Goal: Navigation & Orientation: Understand site structure

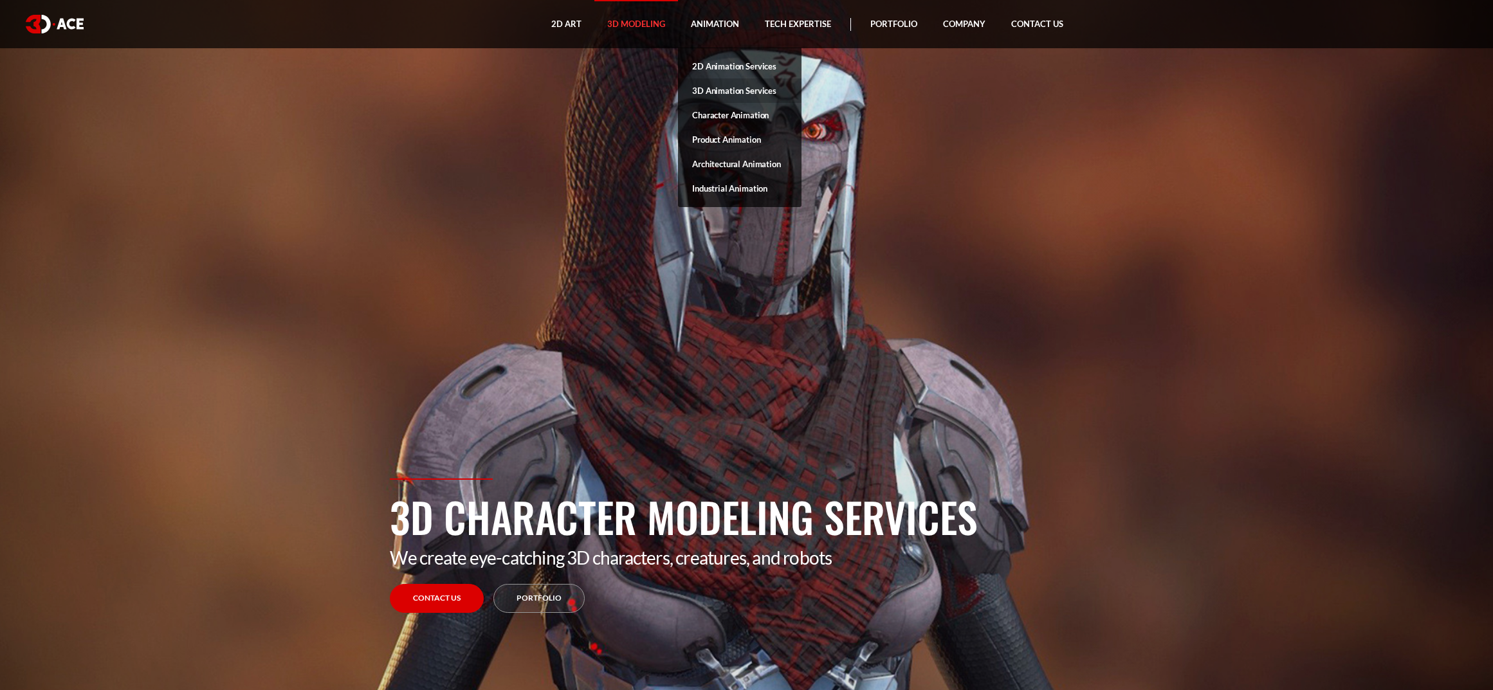
click at [726, 91] on link "3D Animation Services" at bounding box center [739, 90] width 123 height 24
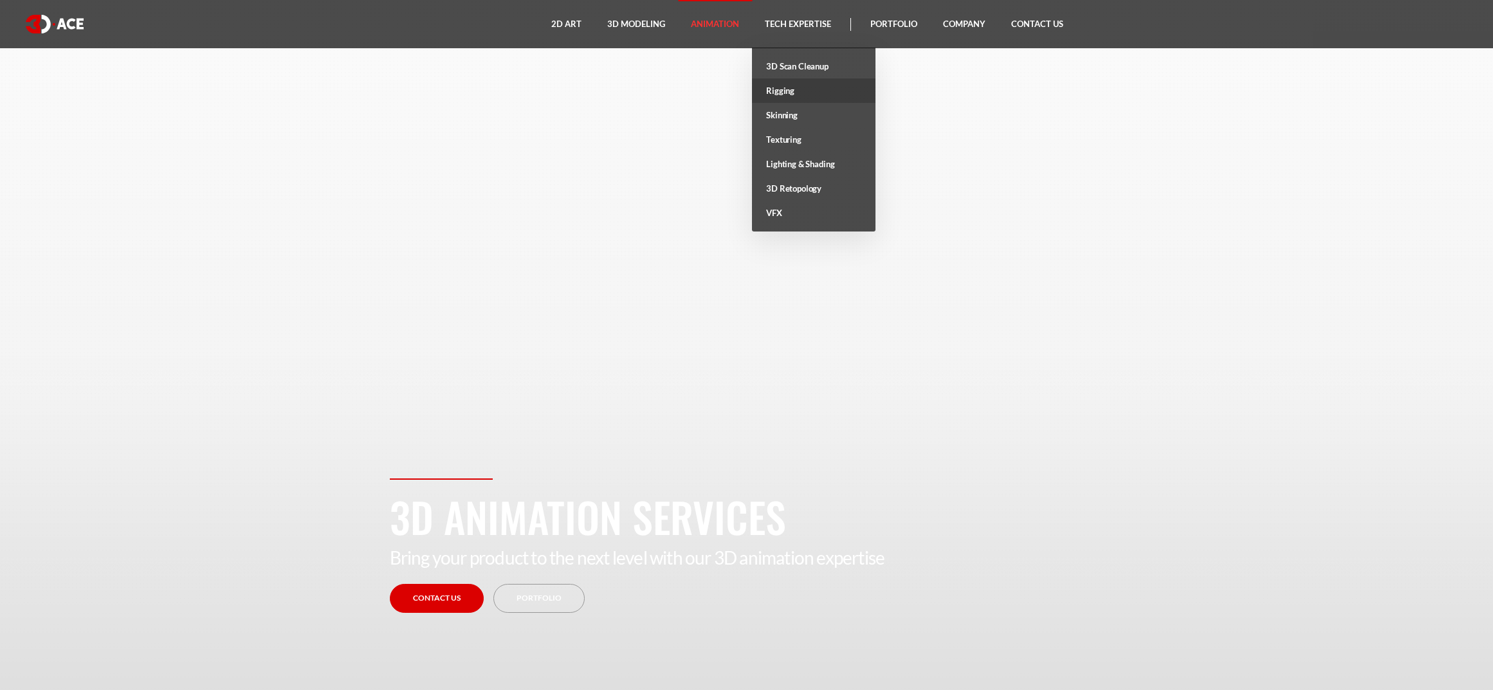
click at [783, 93] on link "Rigging" at bounding box center [813, 90] width 123 height 24
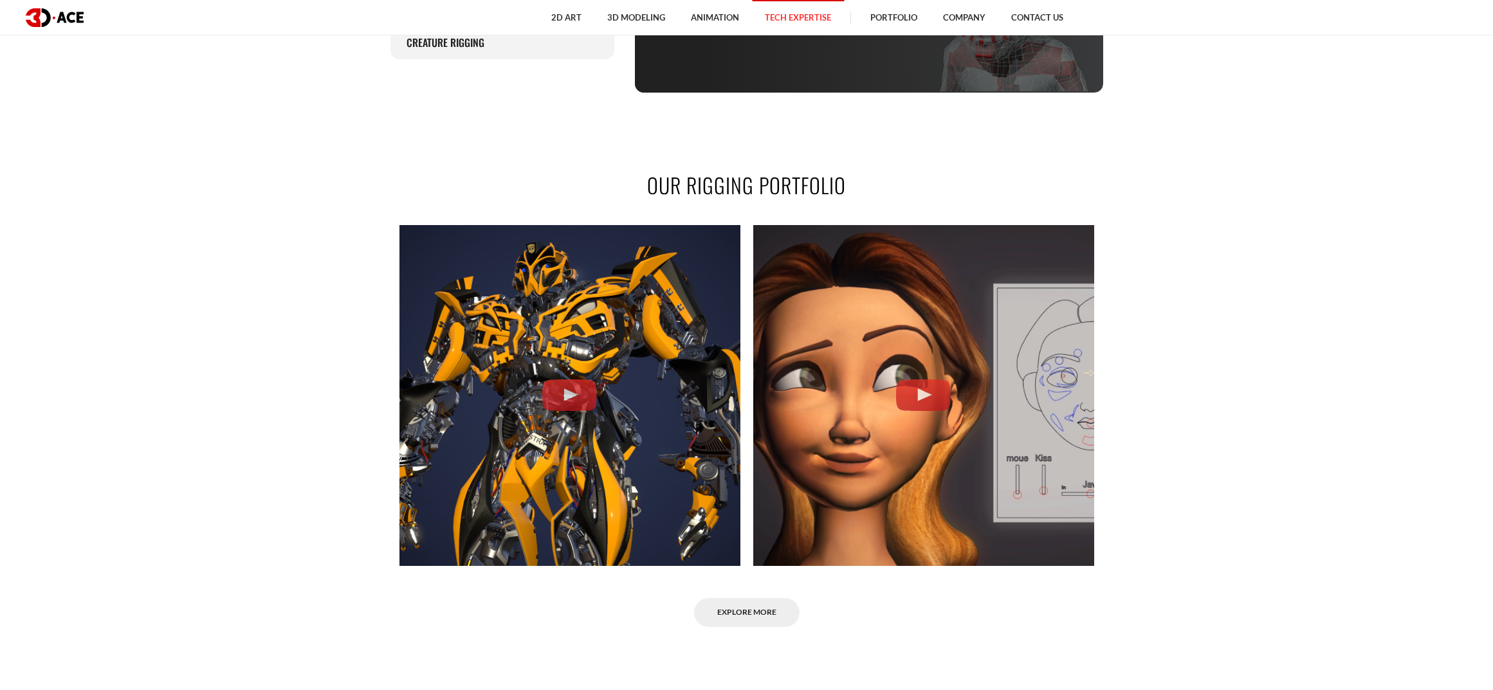
scroll to position [1019, 0]
click at [754, 613] on link "Explore More" at bounding box center [746, 613] width 105 height 29
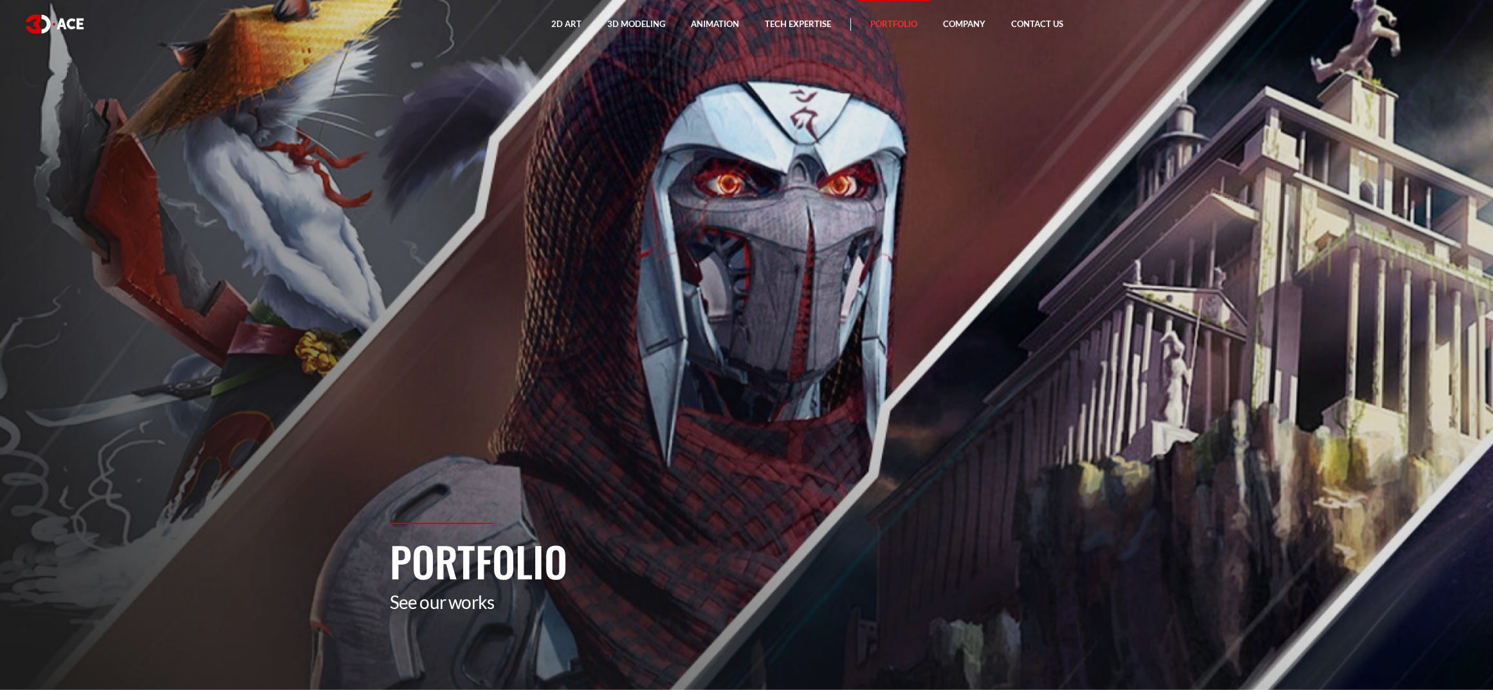
click at [758, 196] on section "Portfolio See our works" at bounding box center [746, 345] width 1493 height 690
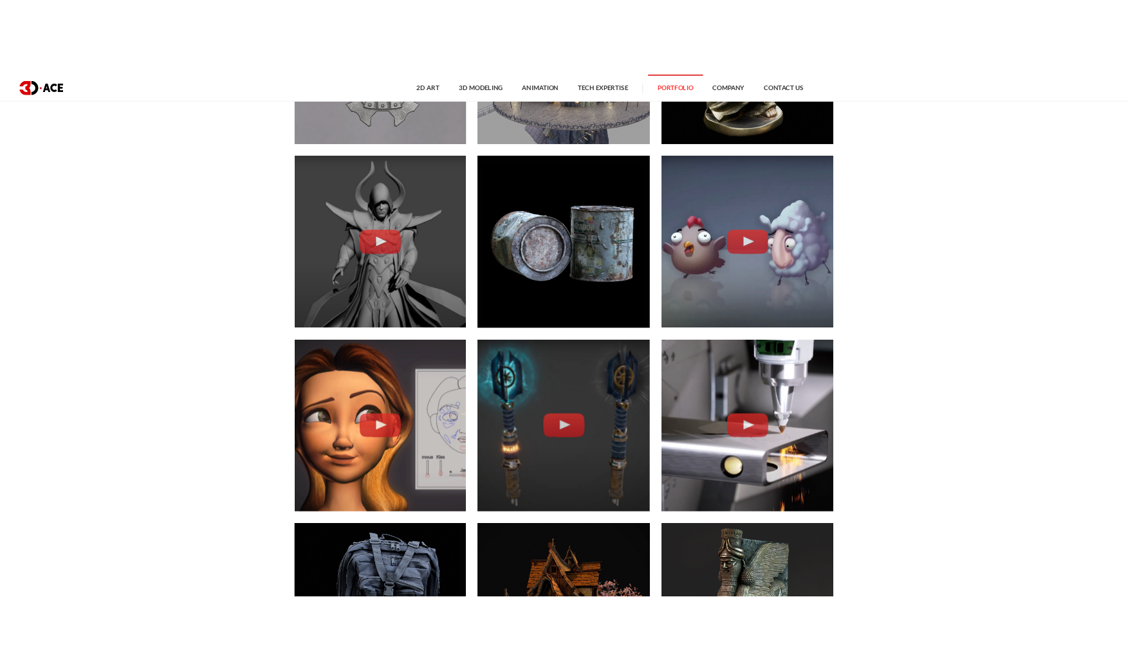
scroll to position [2273, 0]
